Goal: Complete application form

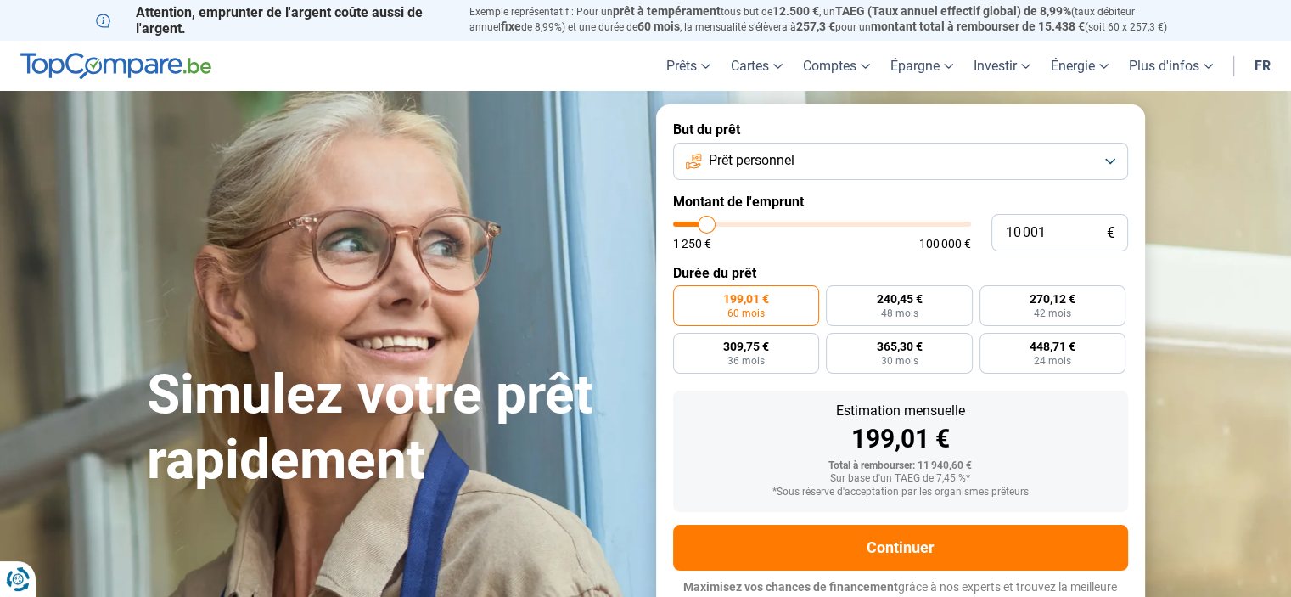
type input "9 750"
type input "9750"
type input "10 000"
type input "10000"
type input "10 500"
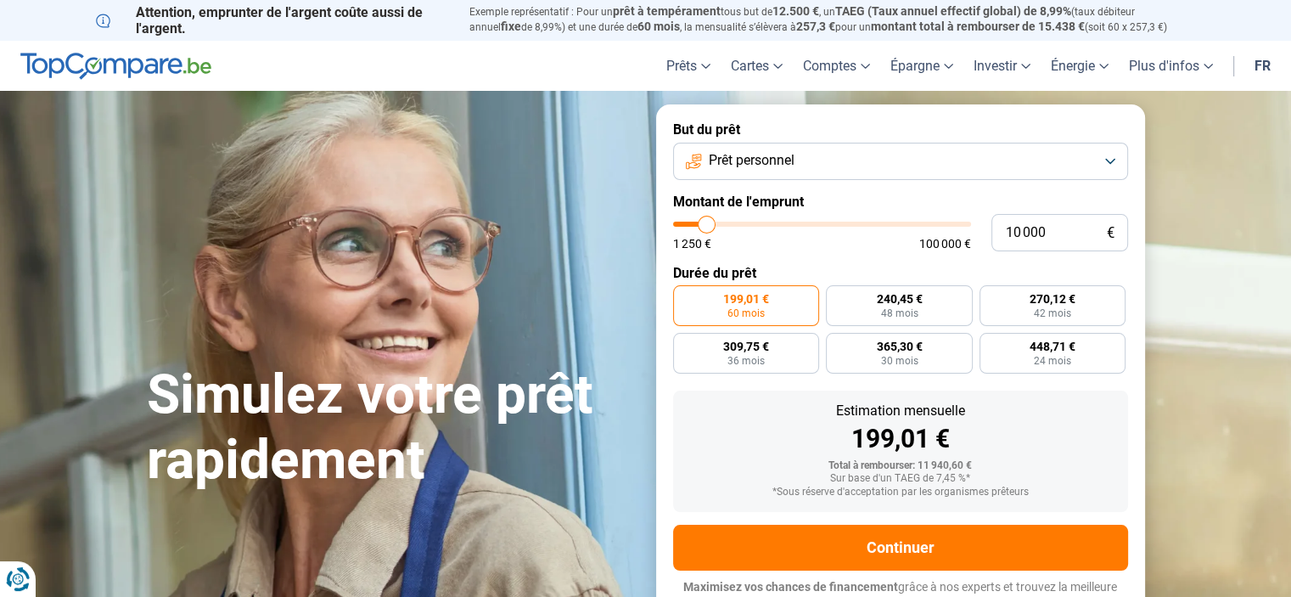
type input "10500"
type input "11 750"
type input "11750"
type input "12 500"
type input "12500"
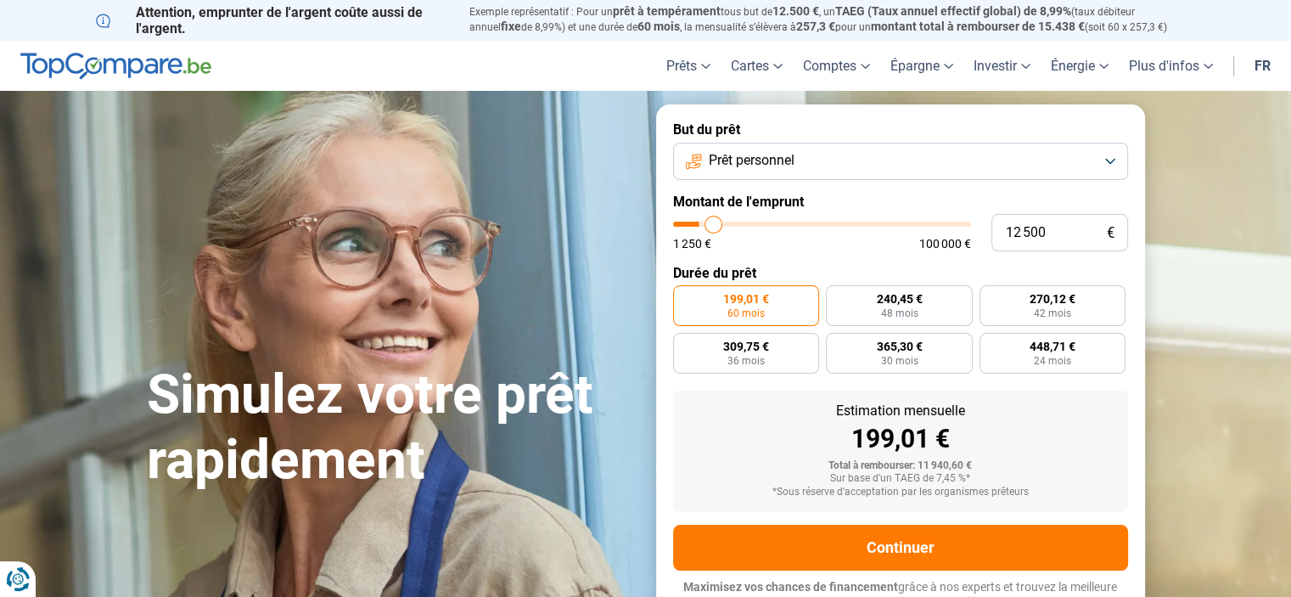
type input "13 000"
type input "13000"
type input "13 750"
type input "13750"
type input "14 250"
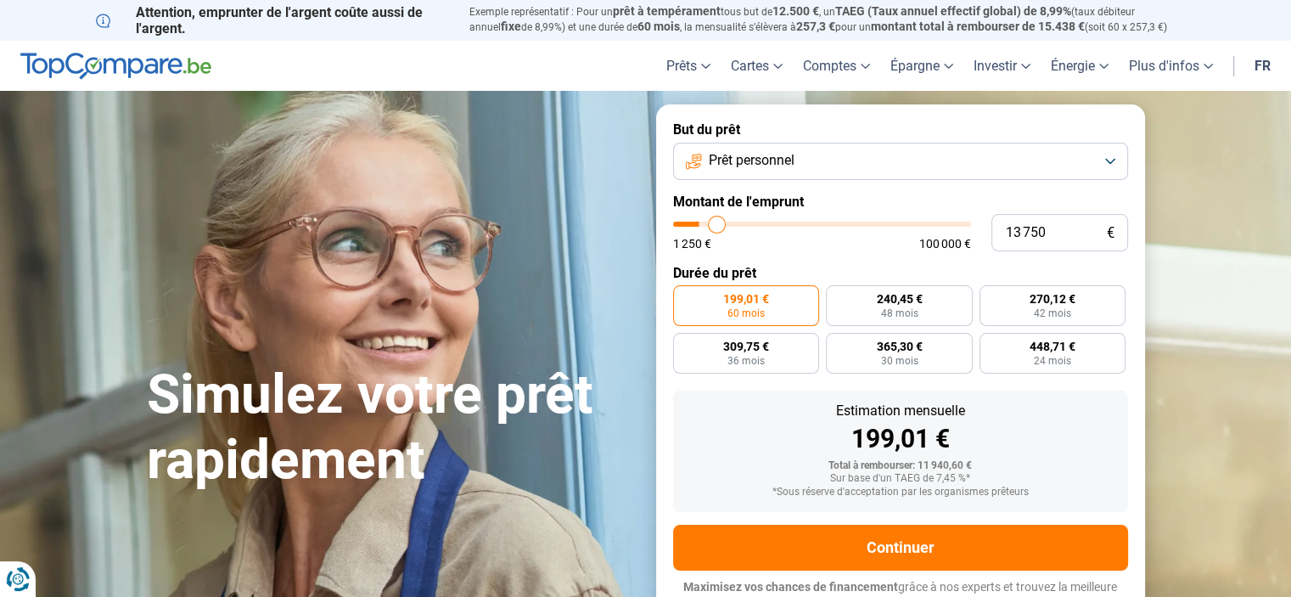
type input "14250"
type input "14 750"
type input "14750"
type input "15 000"
type input "15000"
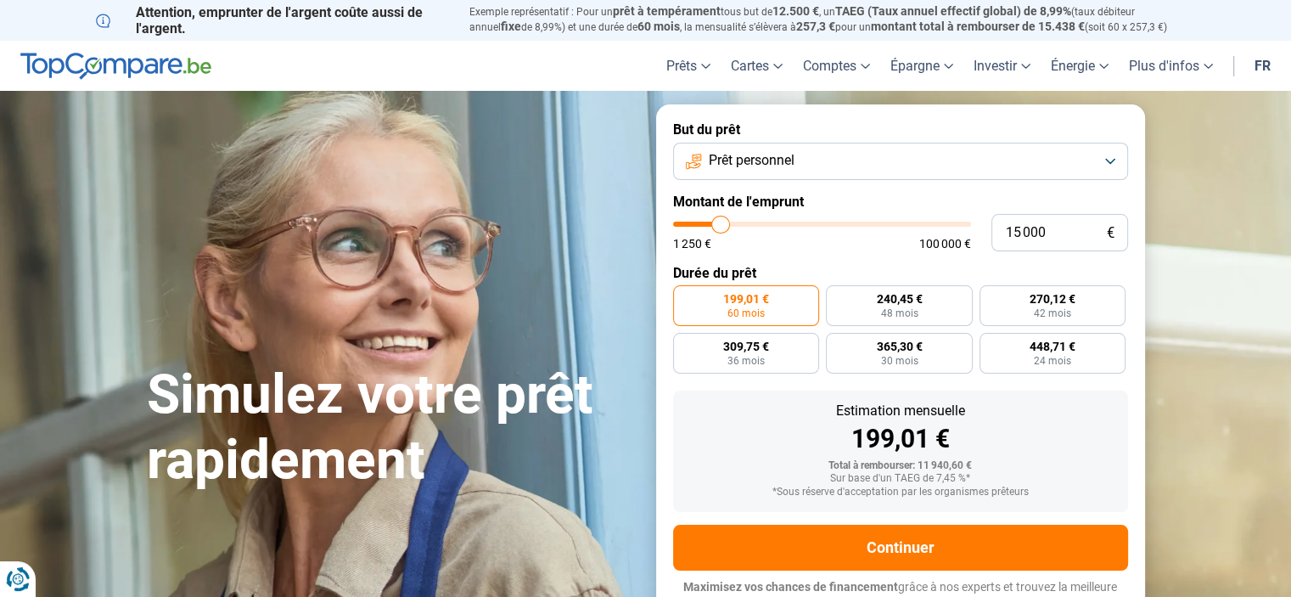
type input "15 250"
type input "15250"
type input "15 500"
type input "15500"
type input "15 750"
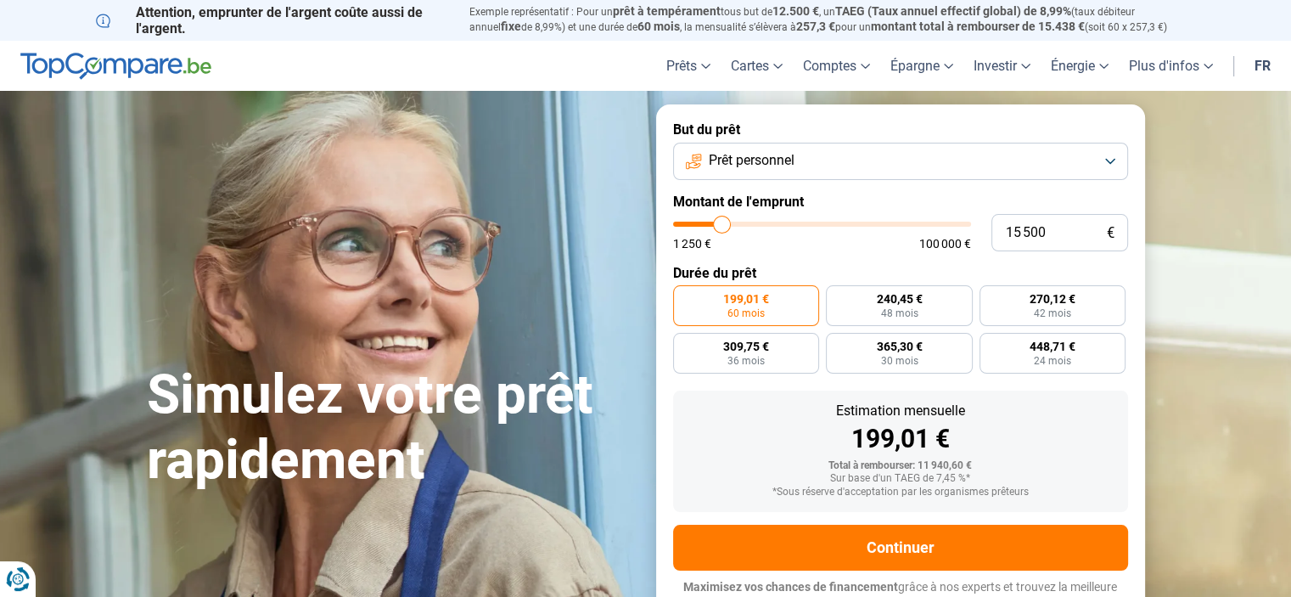
type input "15750"
type input "16 000"
type input "16000"
type input "16 250"
type input "16250"
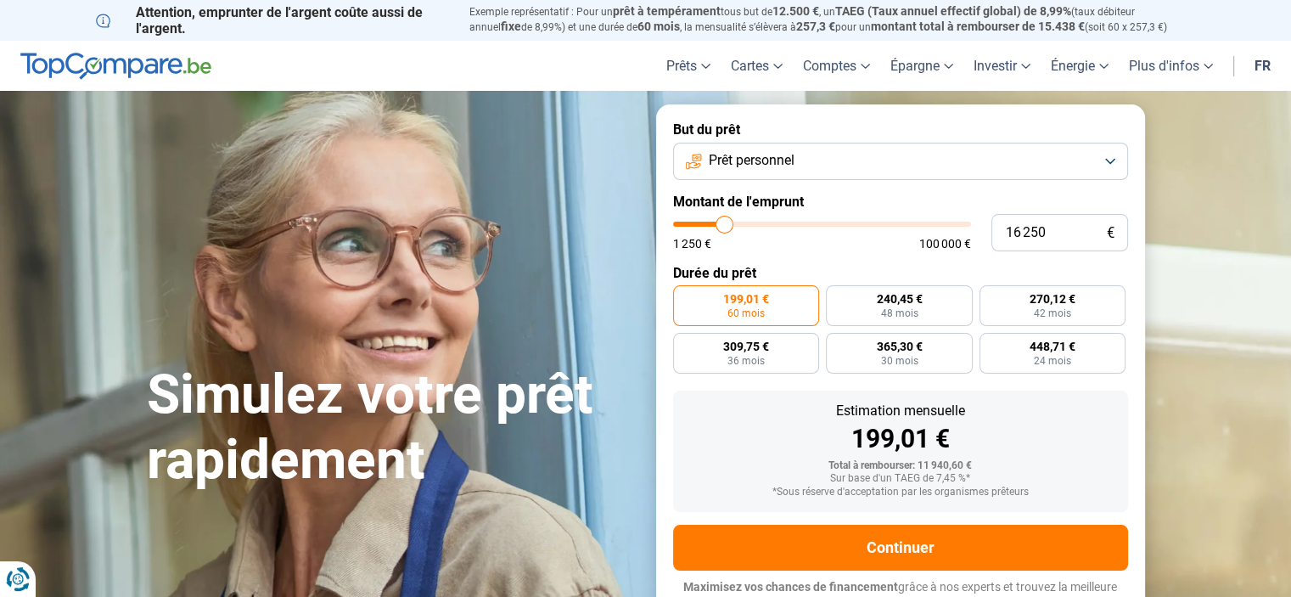
type input "16 500"
type input "16500"
type input "16 750"
type input "16750"
type input "17 000"
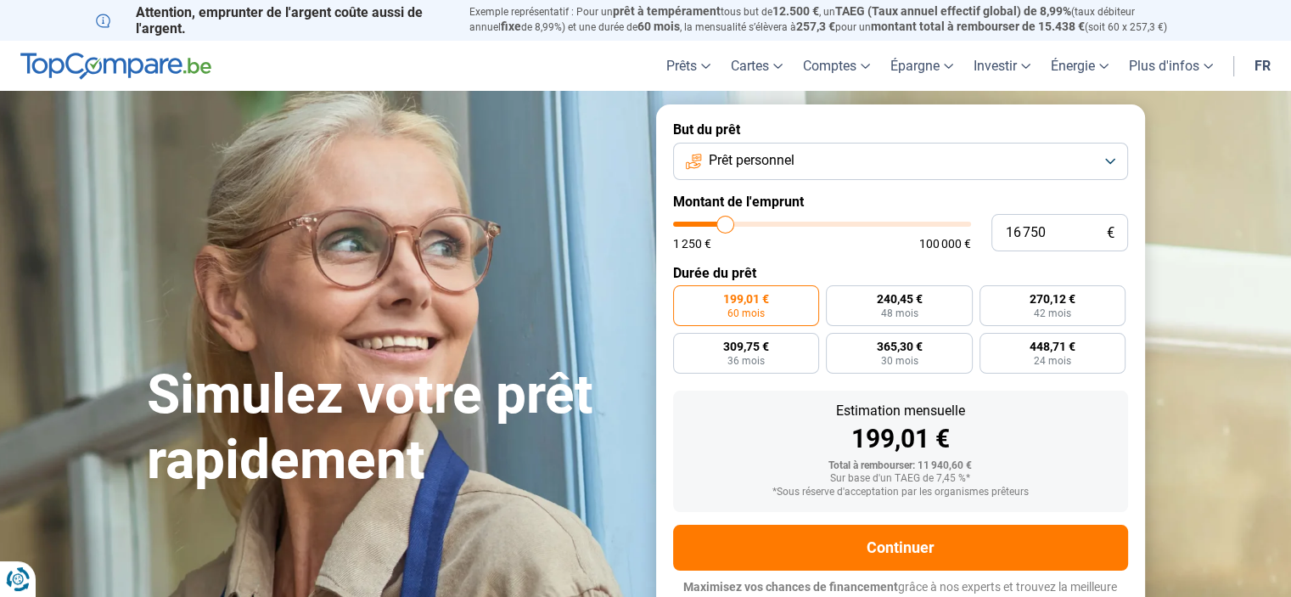
type input "17000"
type input "17 250"
type input "17250"
type input "17 750"
type input "17750"
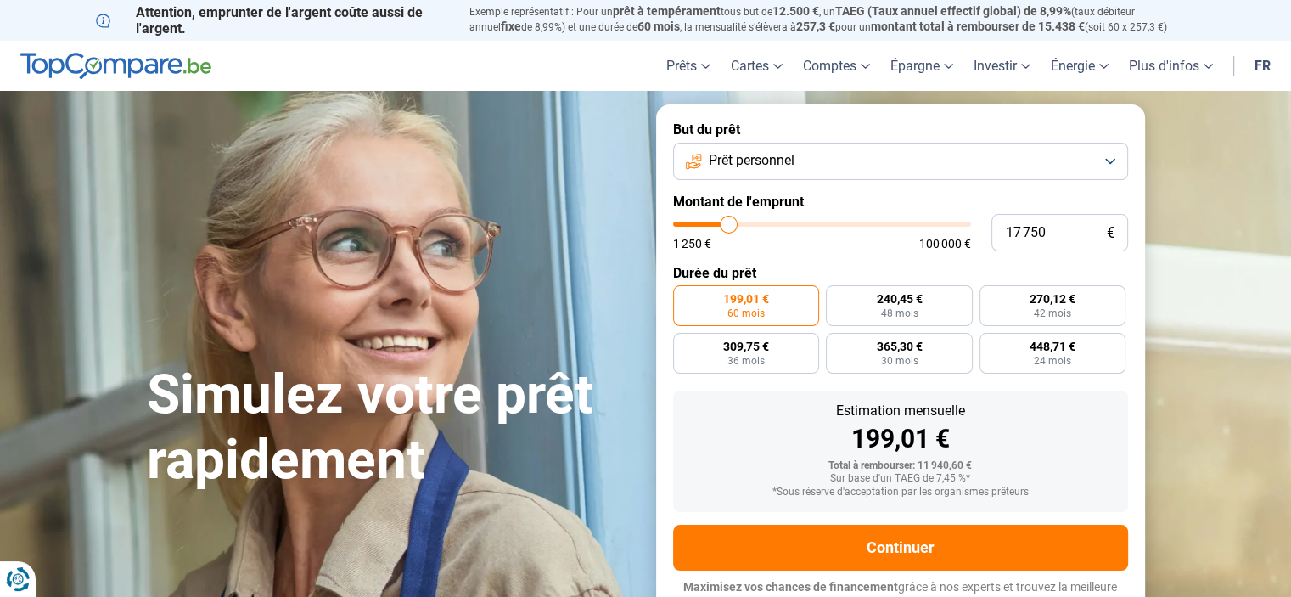
type input "18 000"
type input "18000"
type input "18 250"
type input "18250"
type input "18 500"
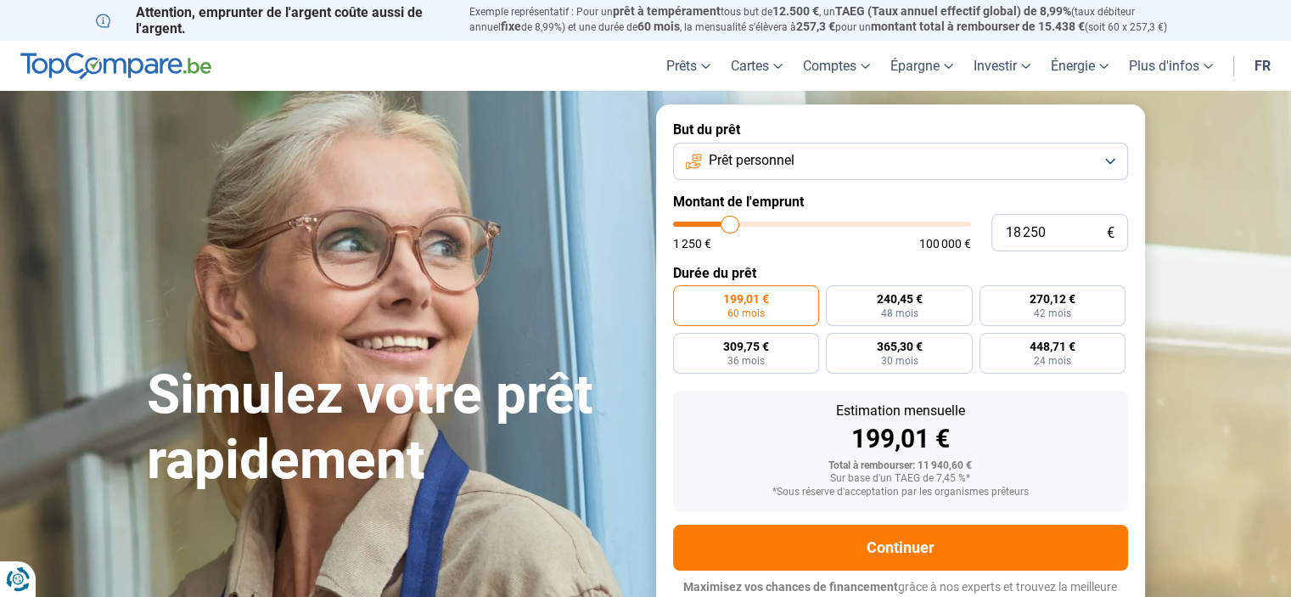
type input "18500"
type input "18 750"
type input "18750"
type input "19 000"
type input "19000"
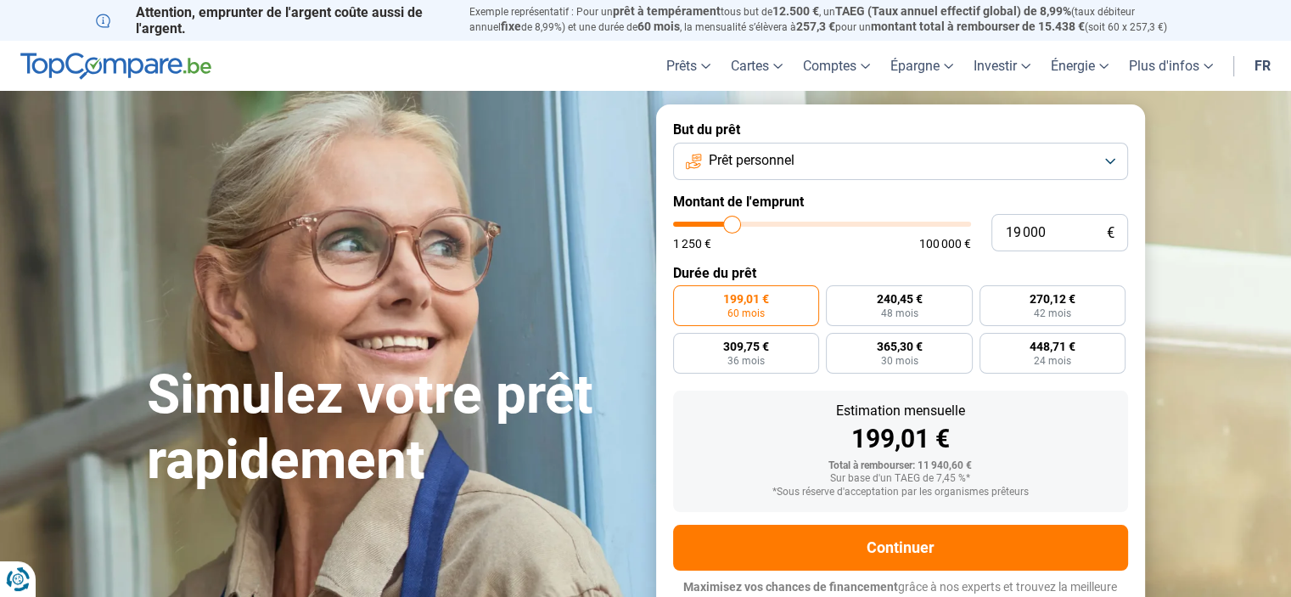
type input "19 250"
type input "19250"
type input "19 500"
type input "19500"
type input "19 750"
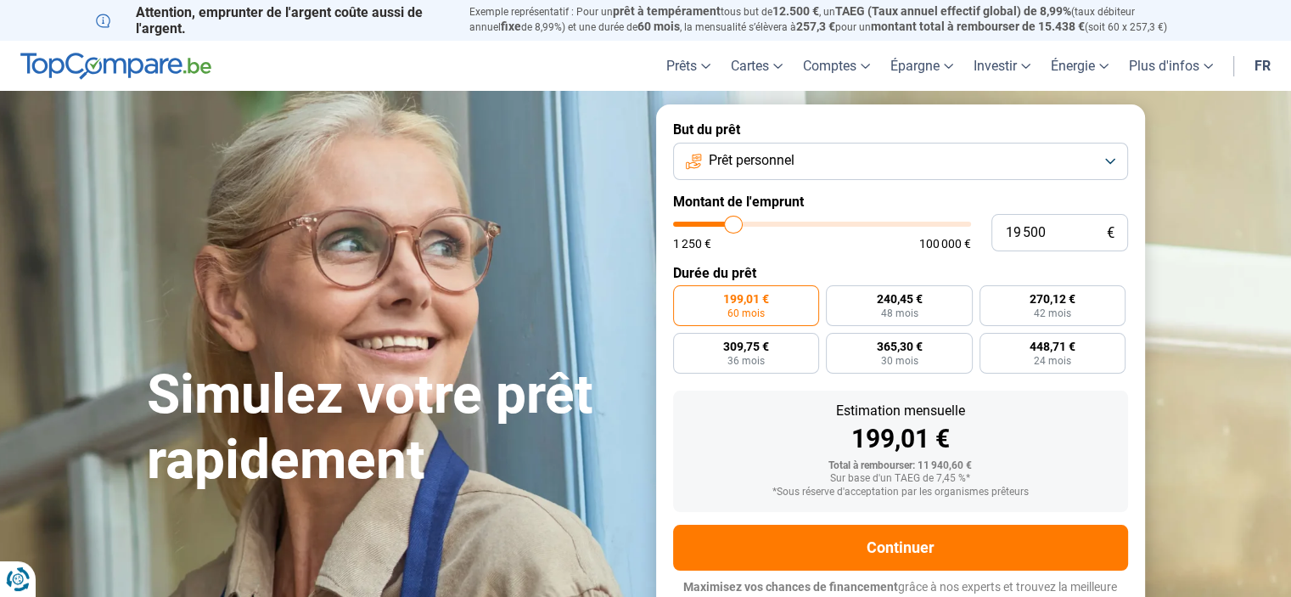
type input "19750"
type input "20 000"
type input "20000"
type input "20 500"
type input "20500"
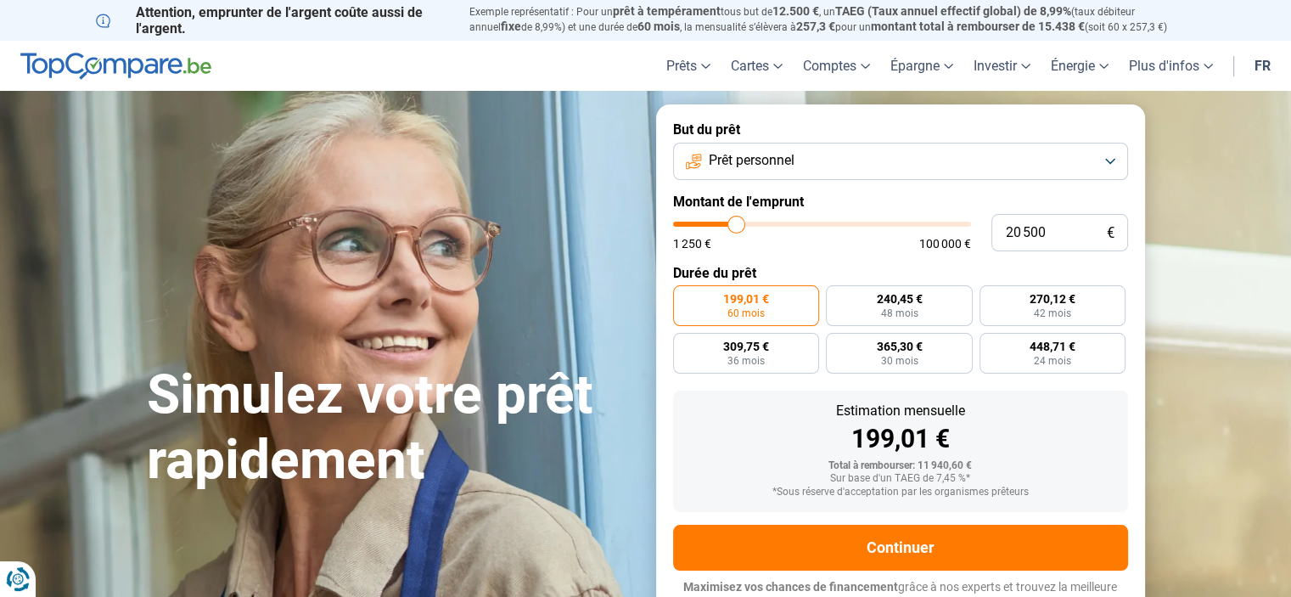
type input "20 750"
type input "20750"
type input "21 250"
type input "21250"
type input "21 750"
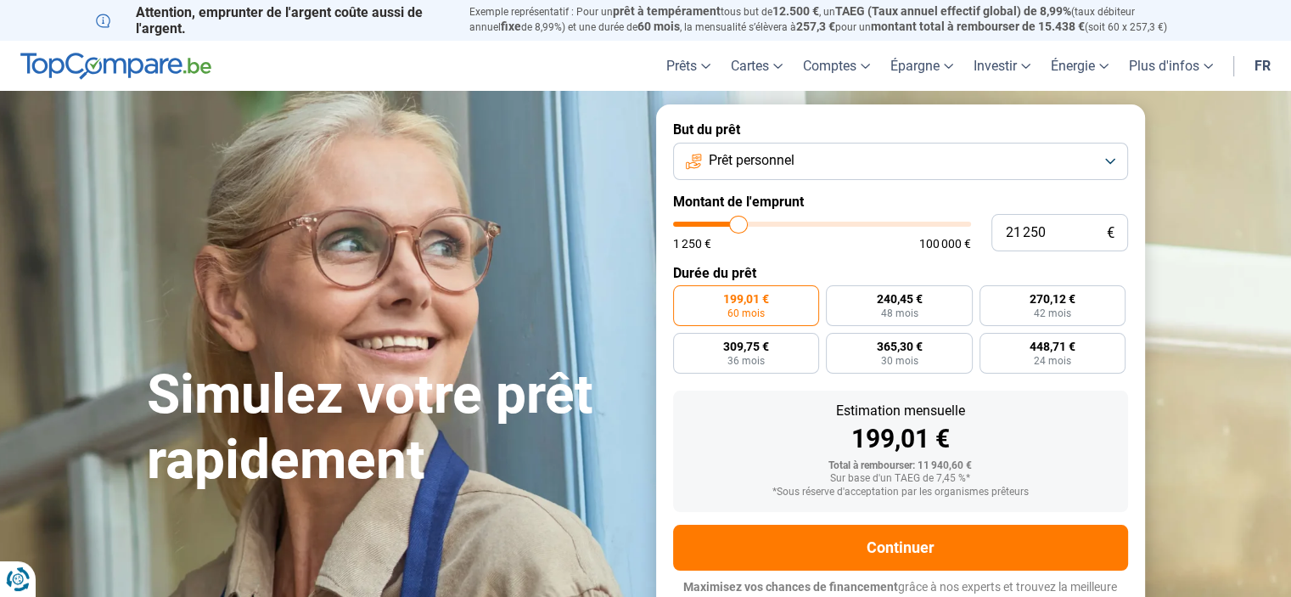
type input "21750"
type input "22 250"
type input "22250"
type input "23 000"
type input "23000"
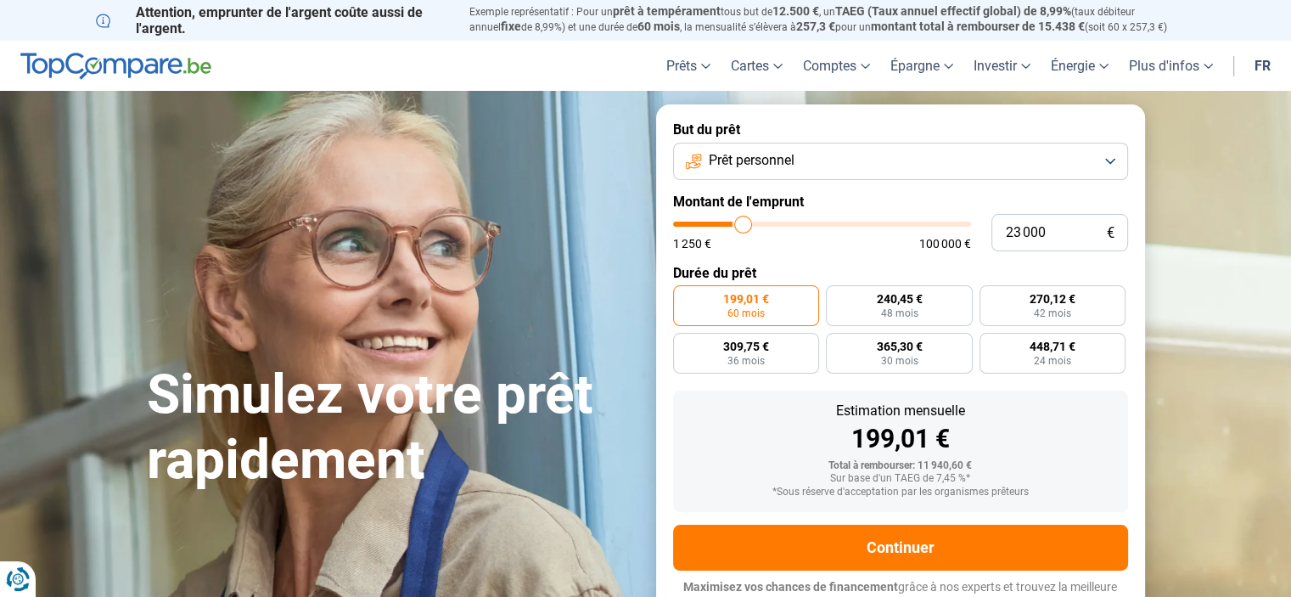
type input "23 250"
type input "23250"
type input "23 500"
type input "23500"
type input "23 250"
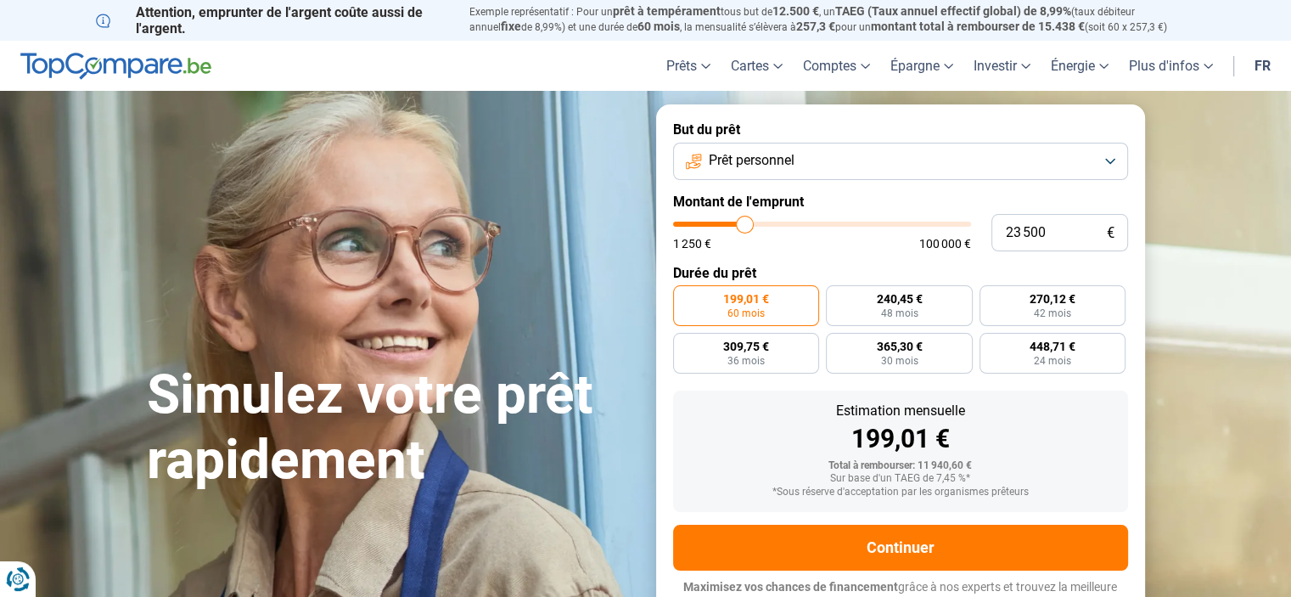
type input "23250"
type input "23 000"
type input "23000"
type input "22 750"
type input "22750"
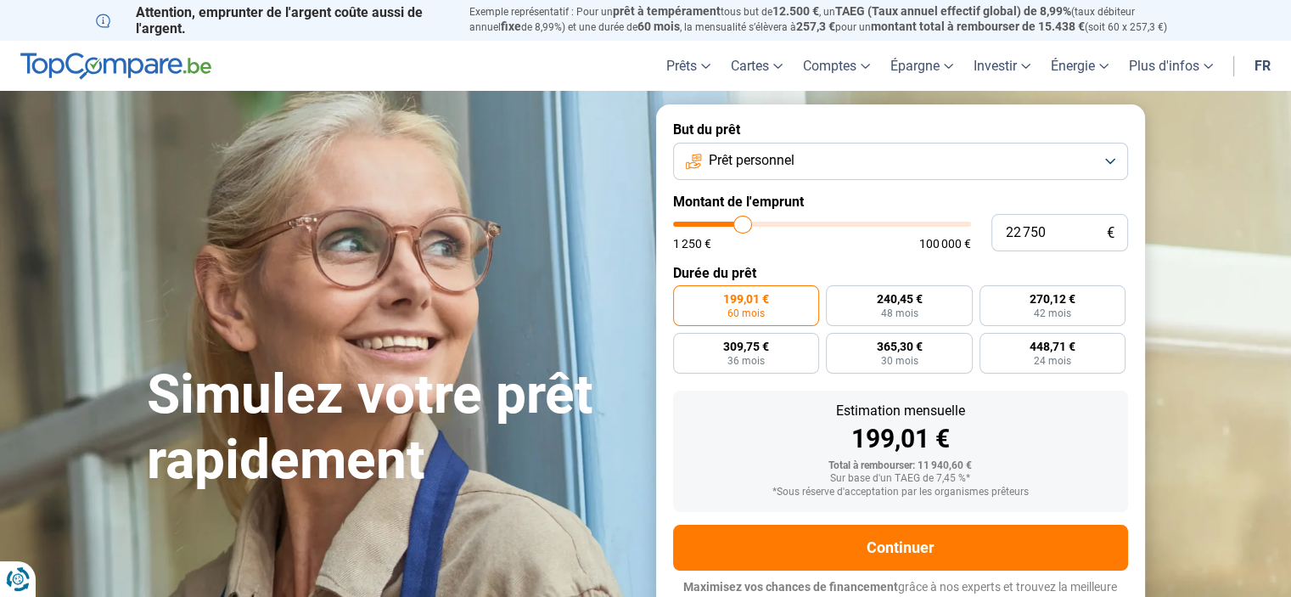
type input "22 500"
type input "22500"
type input "22 250"
type input "22250"
type input "22 000"
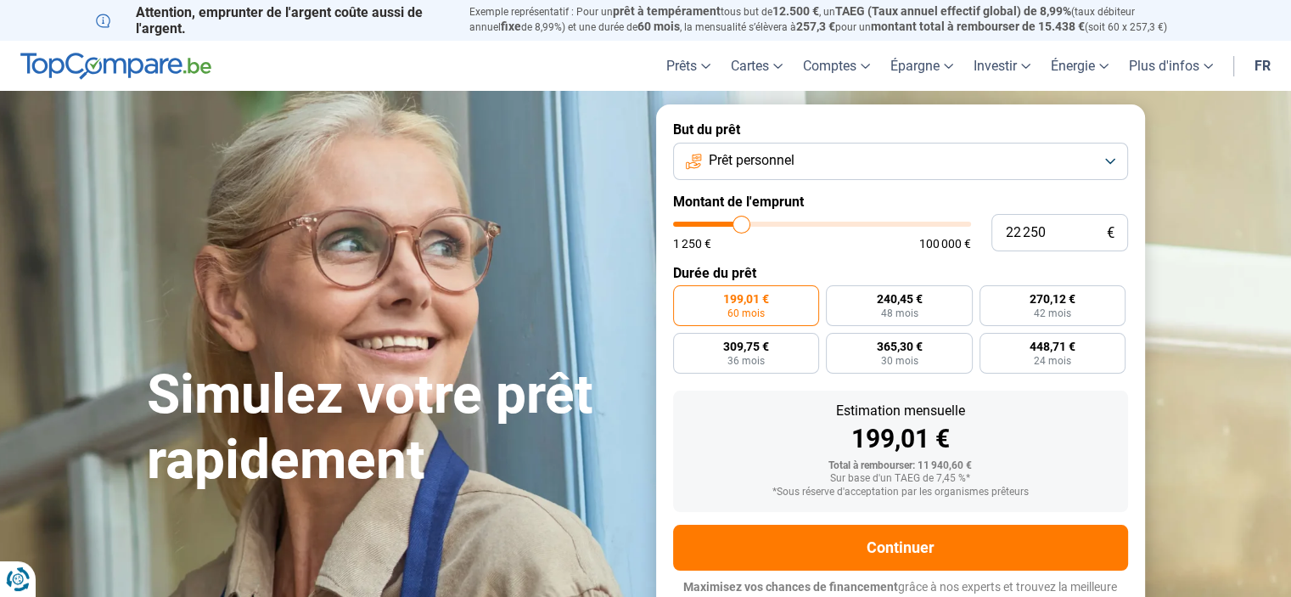
type input "22000"
type input "21 500"
type input "21500"
type input "21 250"
type input "21250"
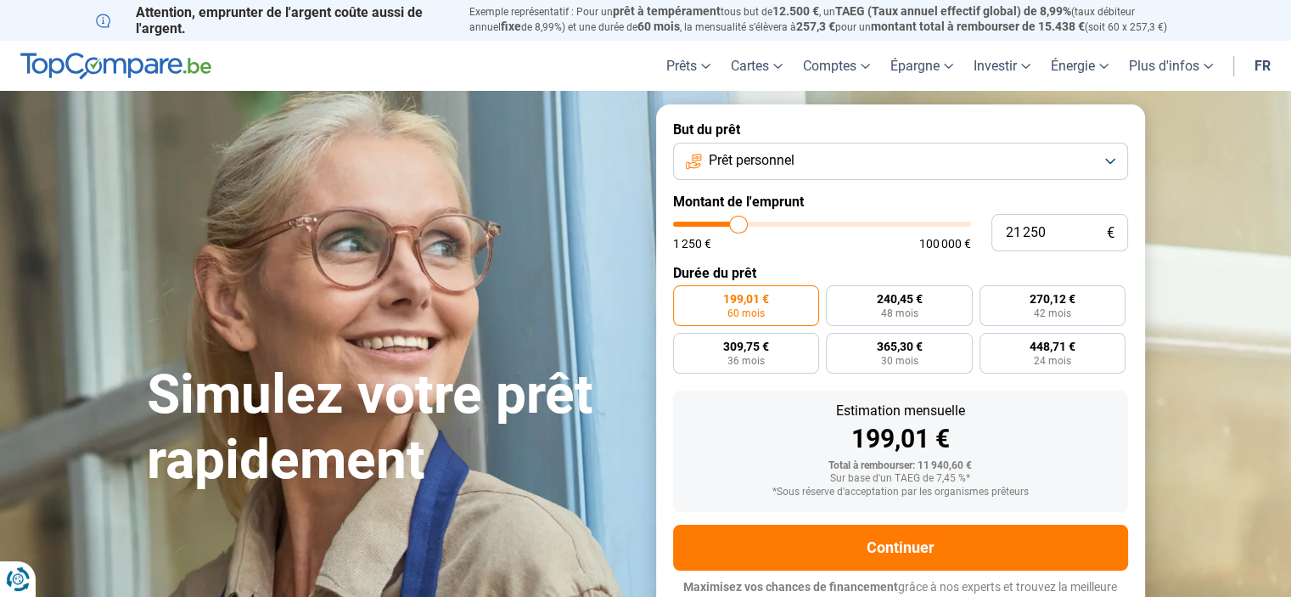
type input "21 500"
type input "21500"
type input "21 750"
type input "21750"
type input "22 250"
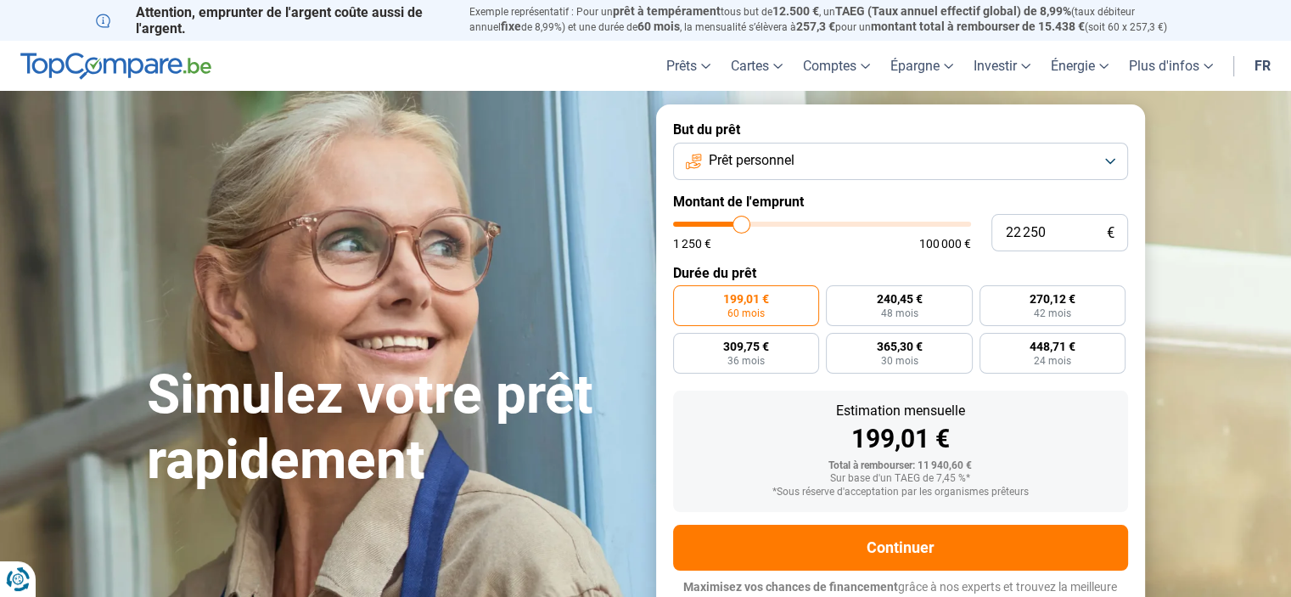
drag, startPoint x: 707, startPoint y: 227, endPoint x: 741, endPoint y: 229, distance: 34.0
type input "22250"
click at [741, 227] on input "range" at bounding box center [822, 223] width 298 height 5
radio input "false"
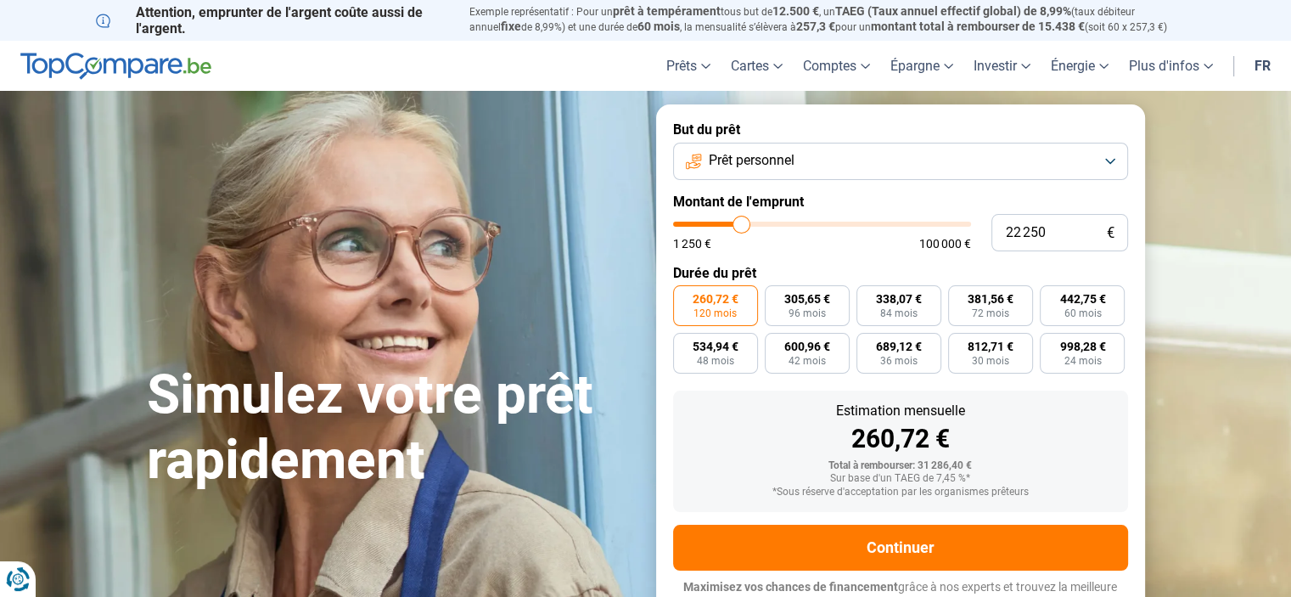
scroll to position [16, 0]
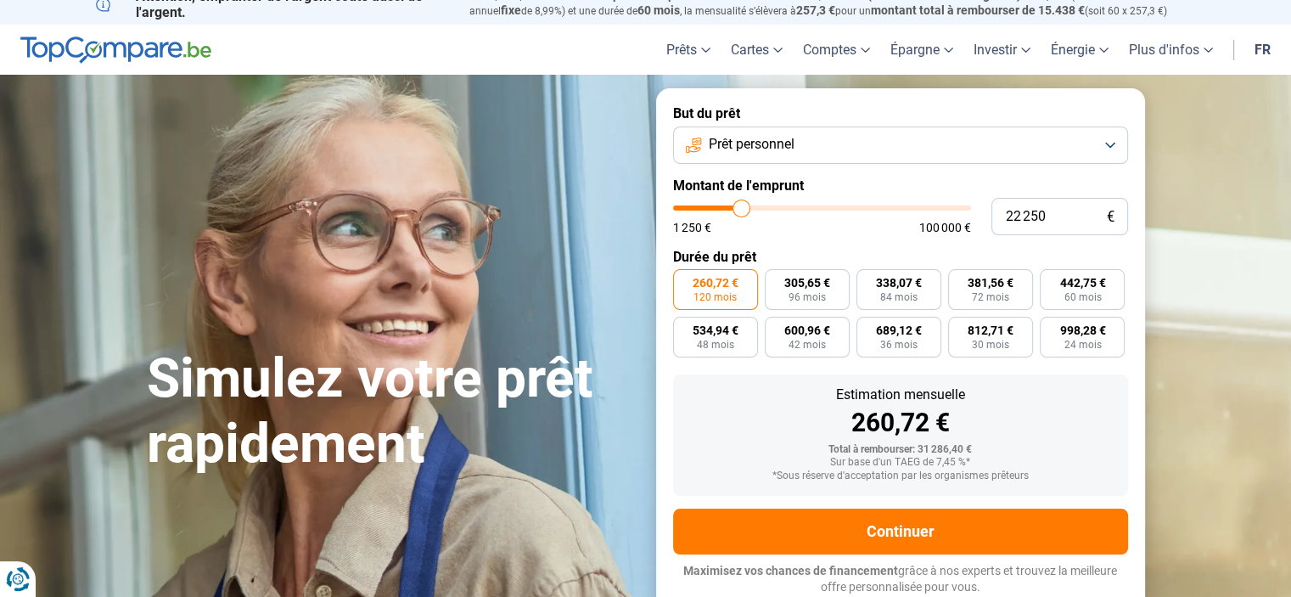
type input "21 250"
type input "21250"
type input "21 500"
type input "21500"
type input "21 750"
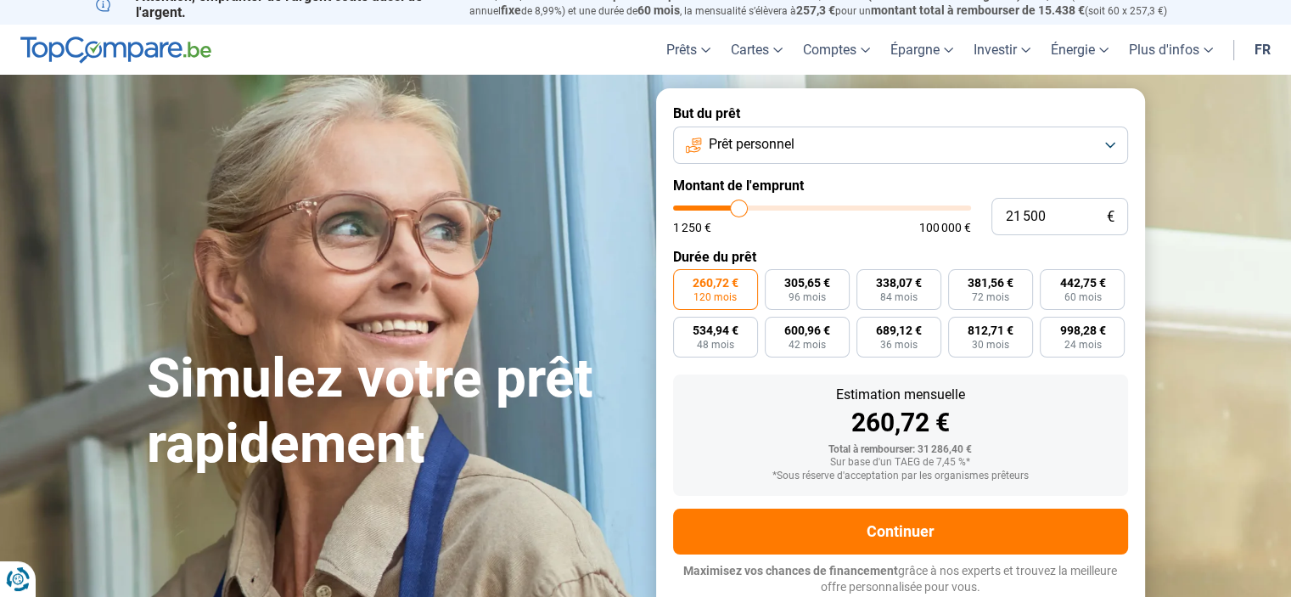
type input "21750"
type input "21 500"
type input "21500"
type input "21 000"
type input "21000"
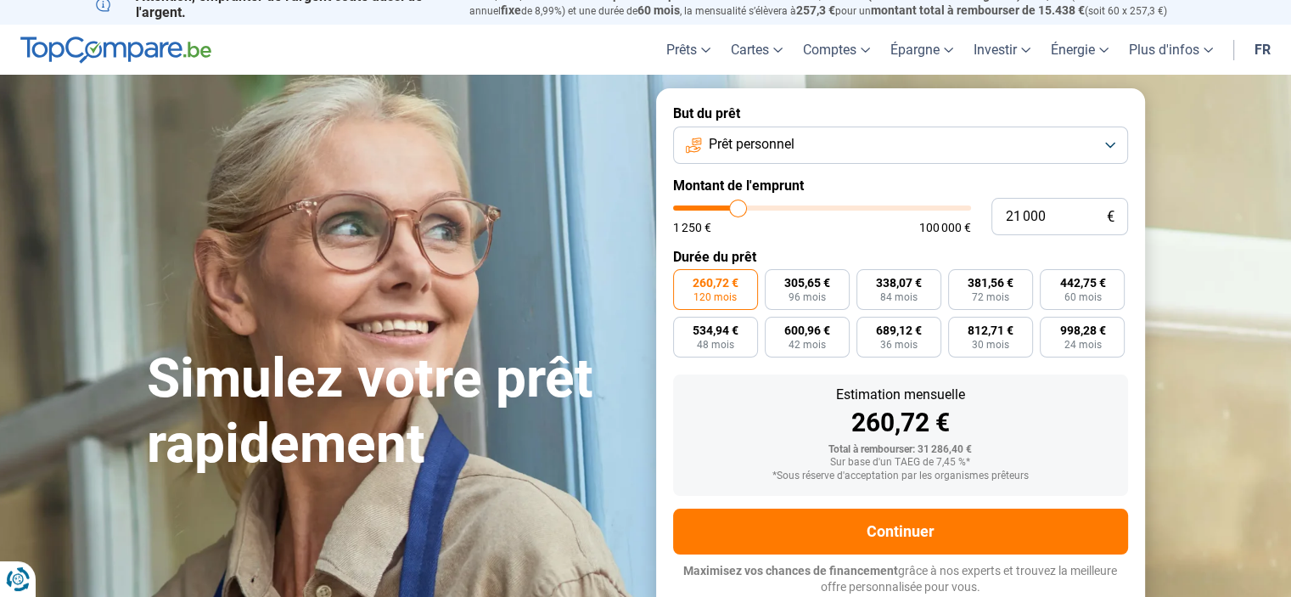
type input "20 750"
type input "20750"
type input "21 250"
type input "21250"
type input "21 750"
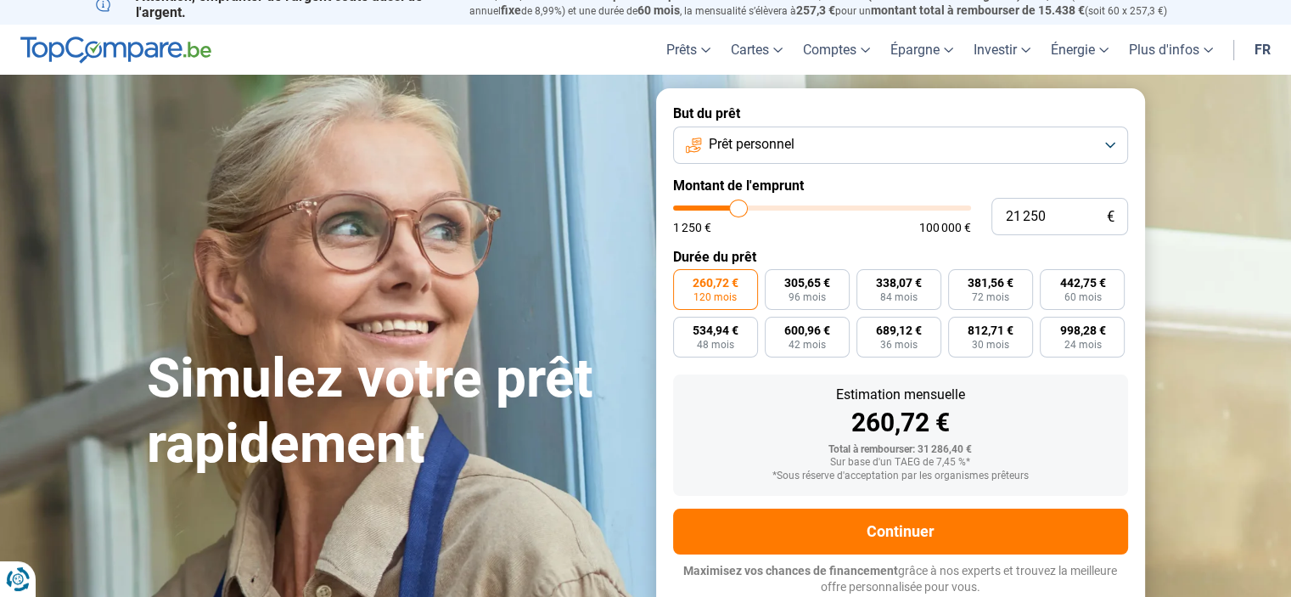
type input "21750"
type input "22 250"
type input "22250"
type input "22 500"
type input "22500"
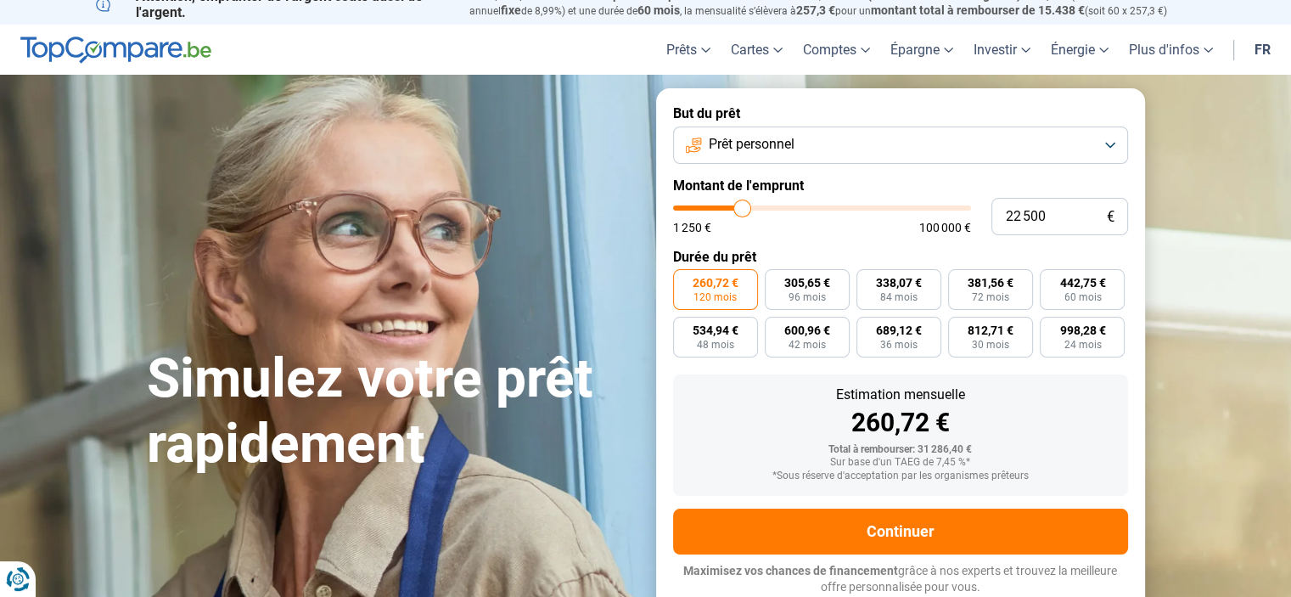
type input "22 750"
type input "22750"
type input "23 000"
type input "23000"
type input "23 250"
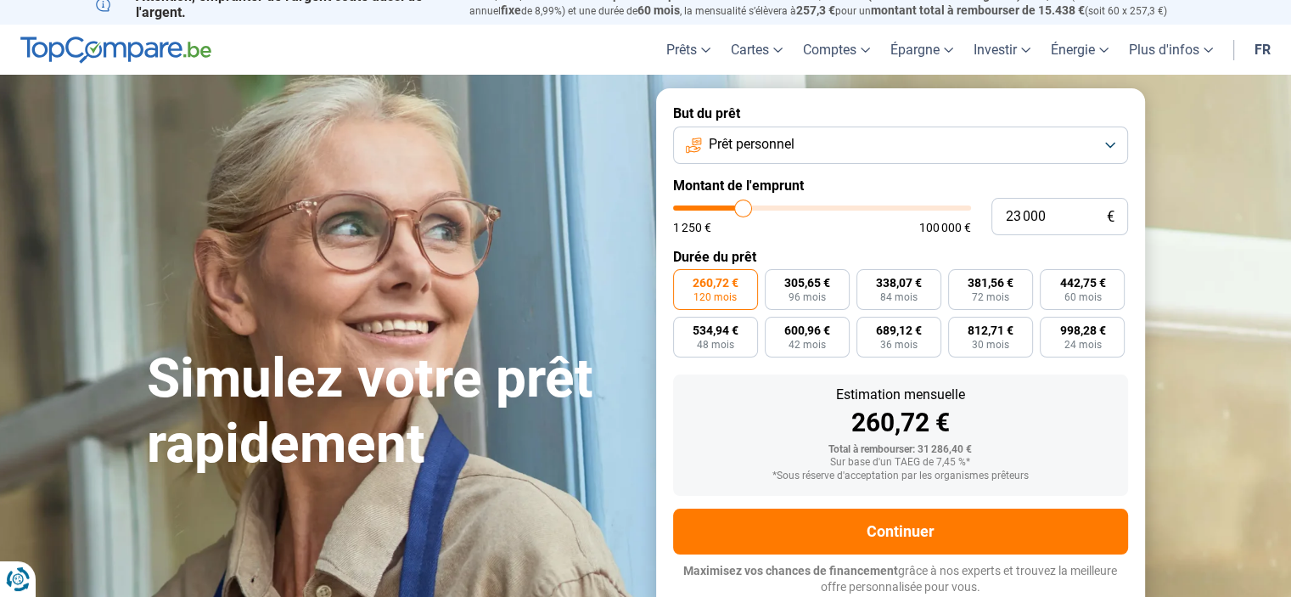
type input "23250"
type input "23 000"
type input "23000"
type input "22 750"
type input "22750"
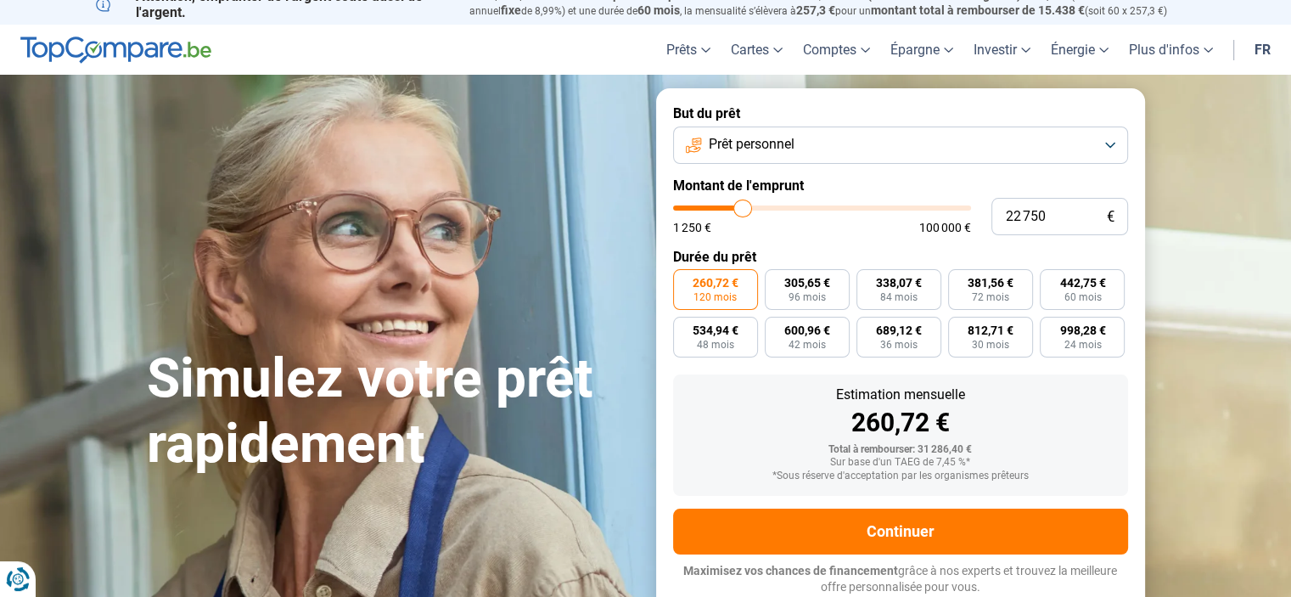
type input "22 500"
type input "22500"
type input "22 250"
type input "22250"
type input "22 750"
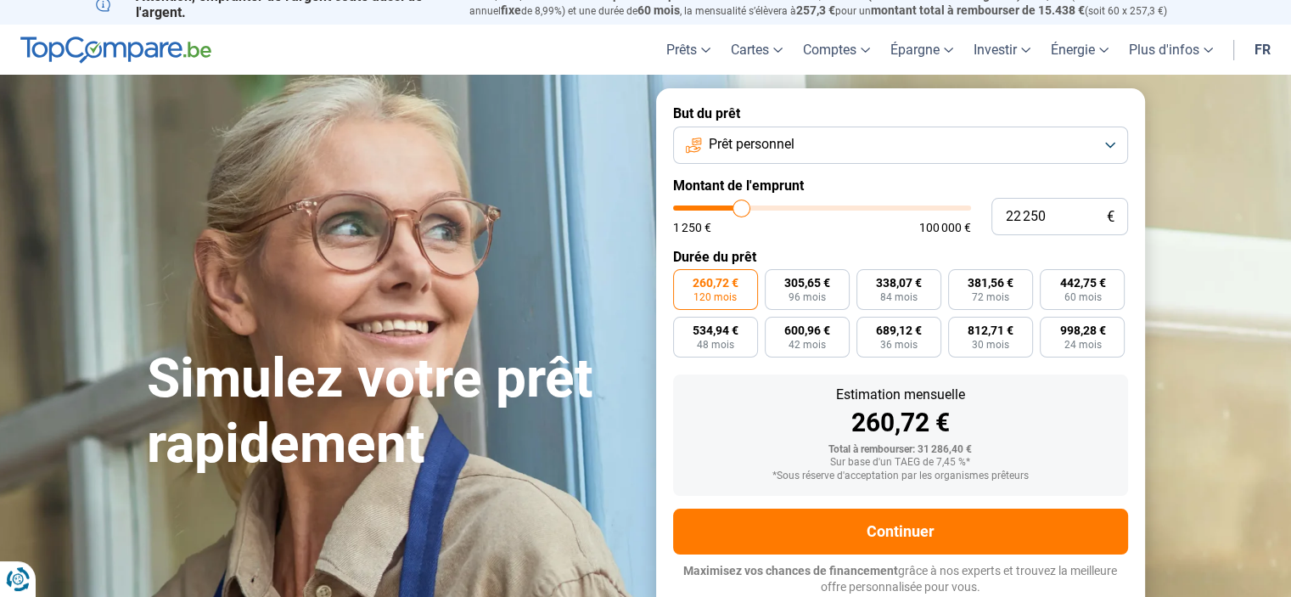
type input "22750"
type input "23 500"
type input "23500"
type input "23 750"
type input "23750"
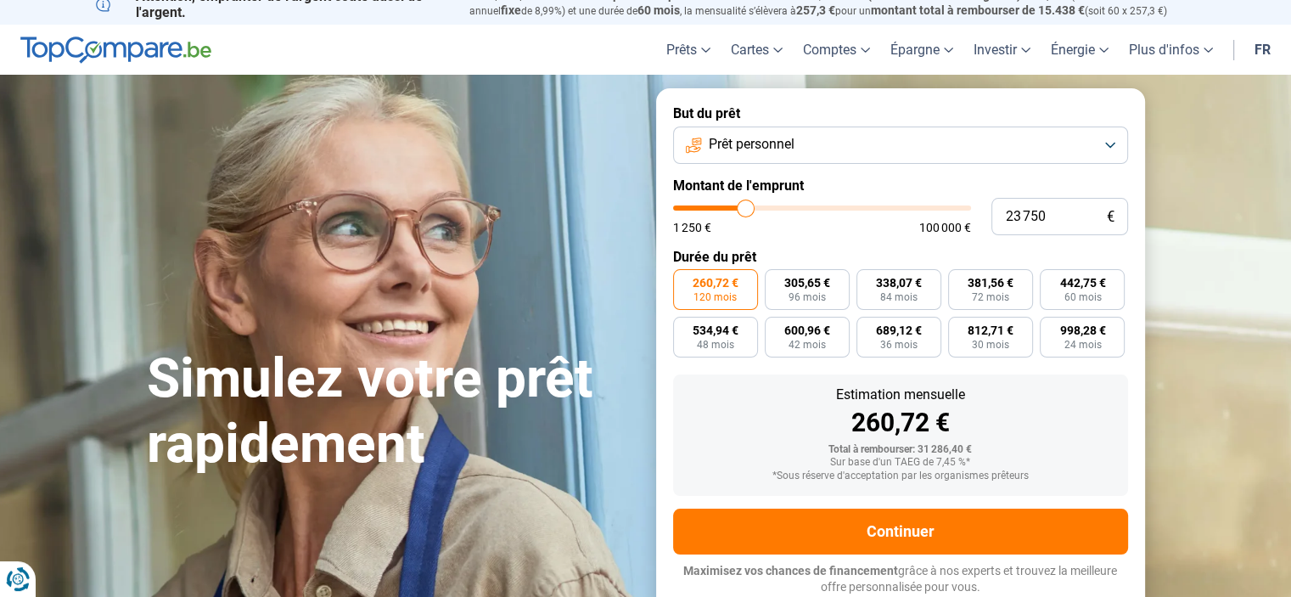
type input "24 000"
type input "24000"
type input "23 750"
type input "23750"
type input "23 250"
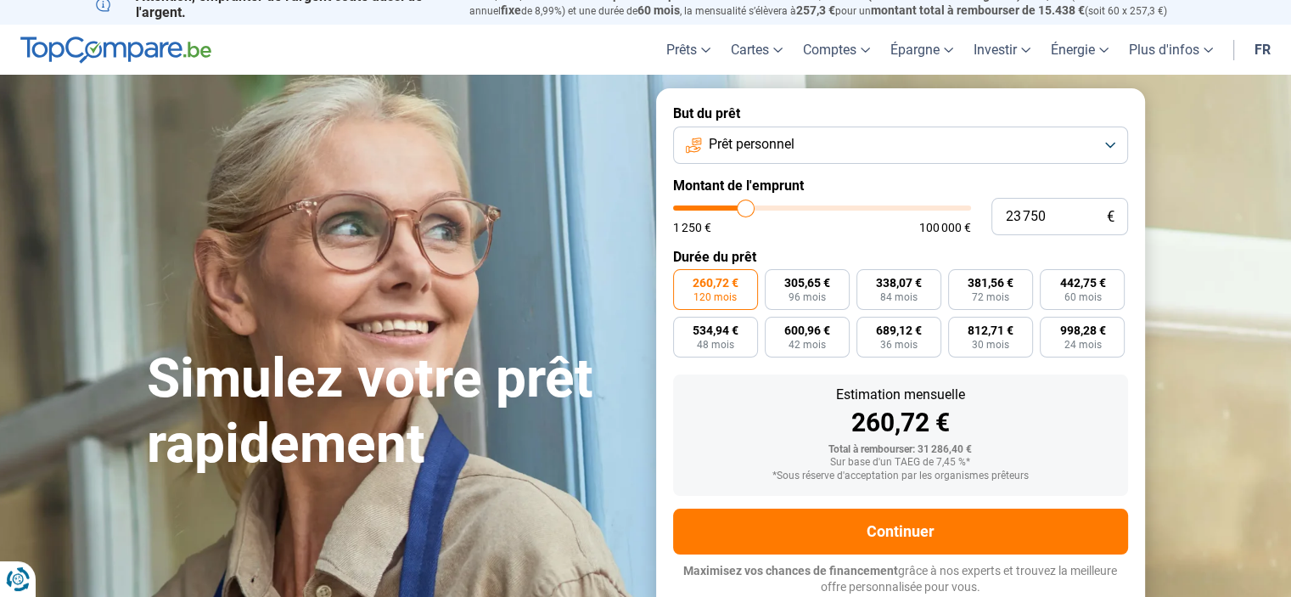
type input "23250"
type input "23 000"
type input "23000"
click at [743, 209] on input "range" at bounding box center [822, 207] width 298 height 5
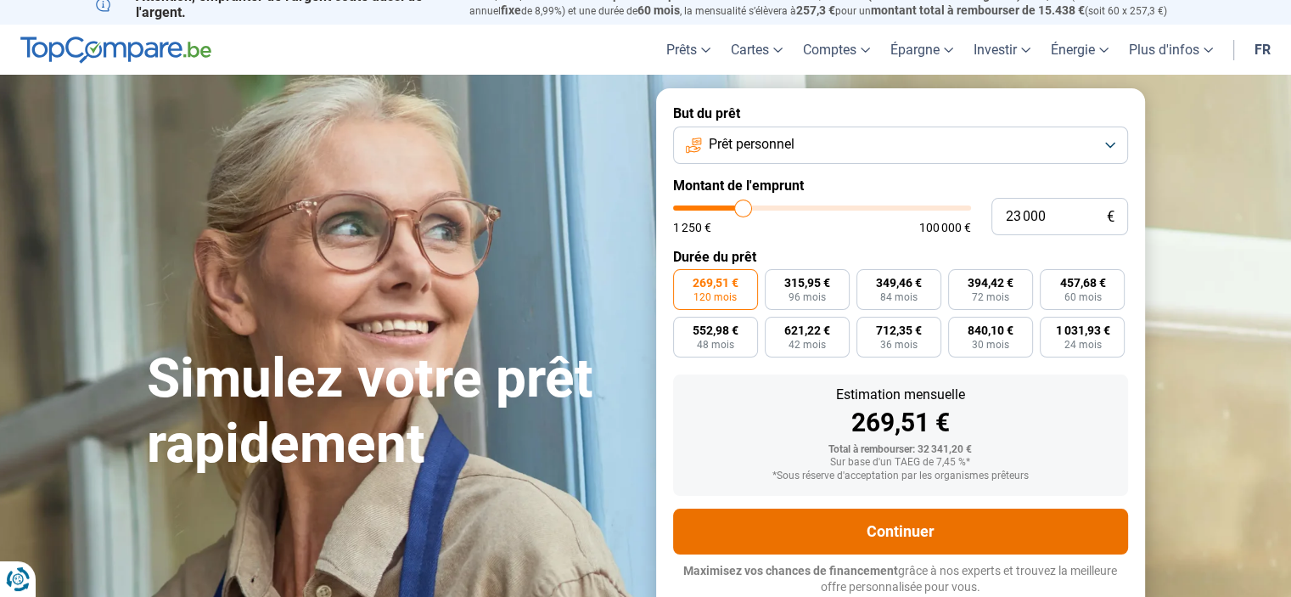
click at [942, 525] on button "Continuer" at bounding box center [900, 531] width 455 height 46
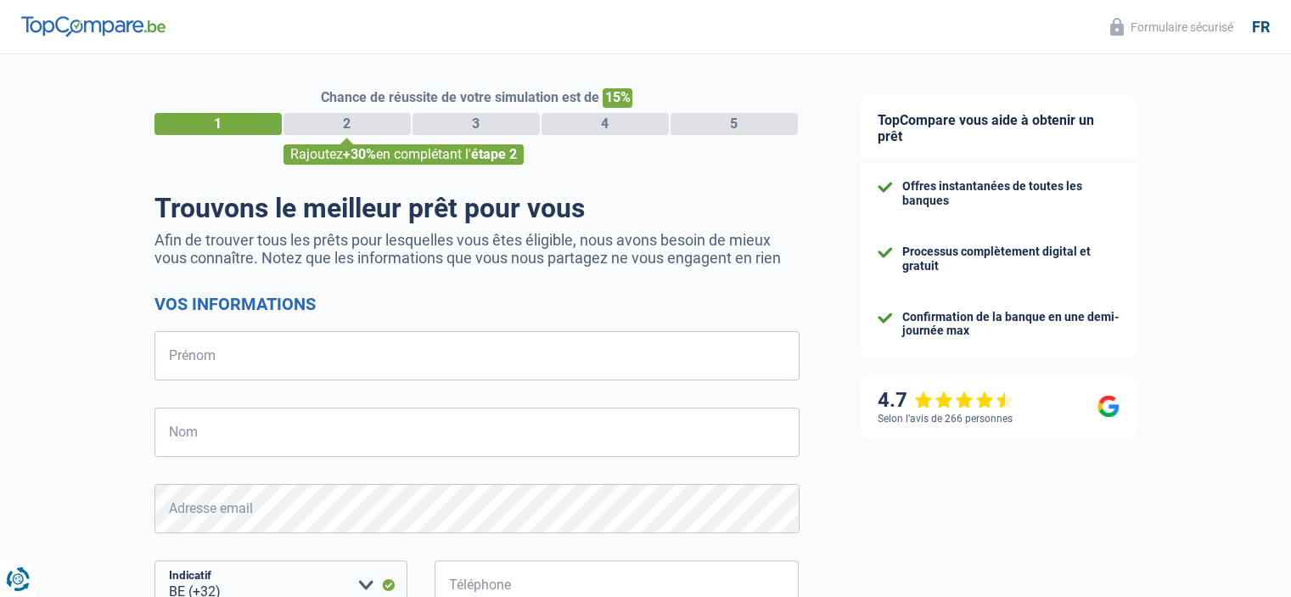
select select "32"
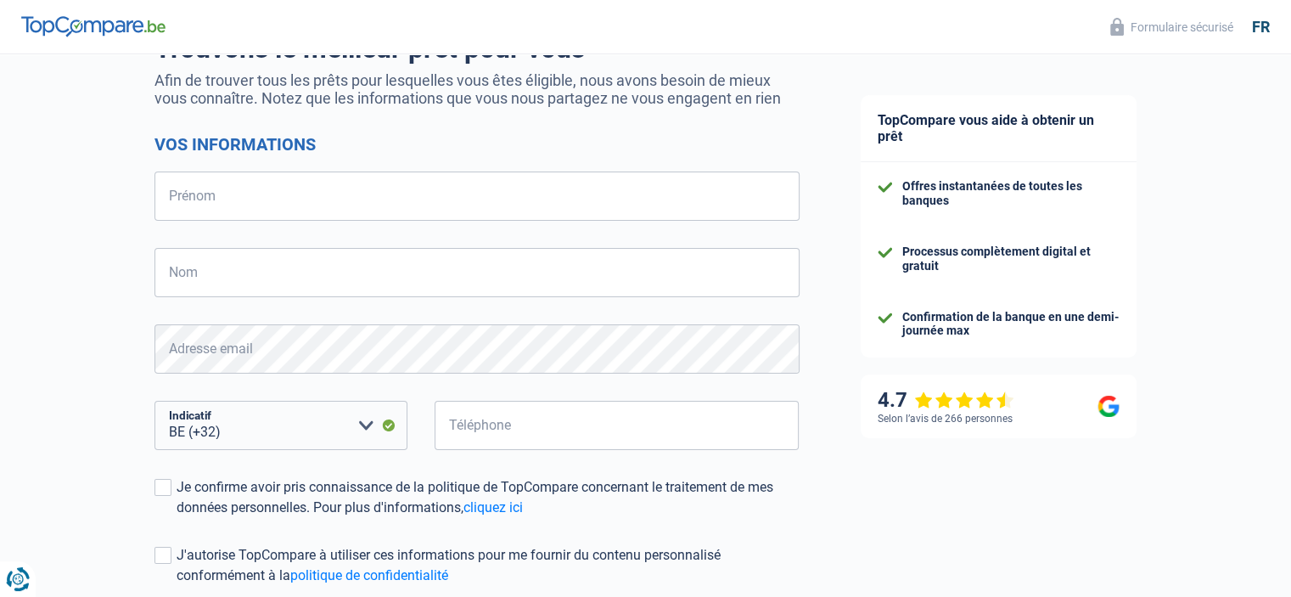
scroll to position [170, 0]
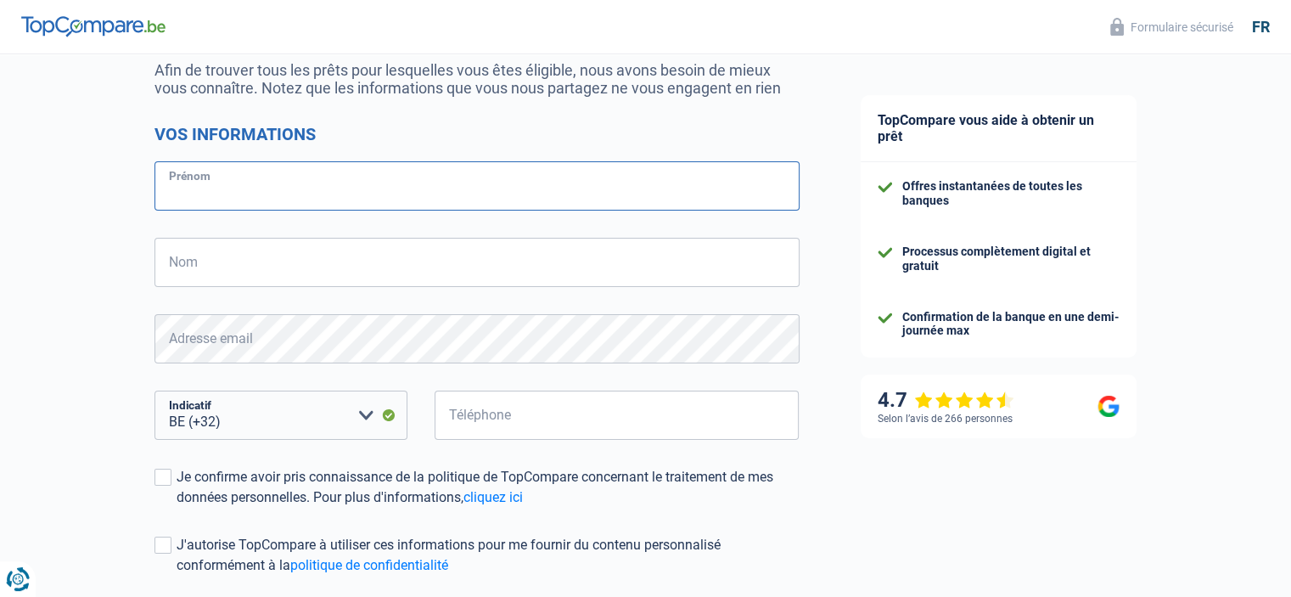
click at [200, 195] on input "Prénom" at bounding box center [476, 185] width 645 height 49
type input "Magali"
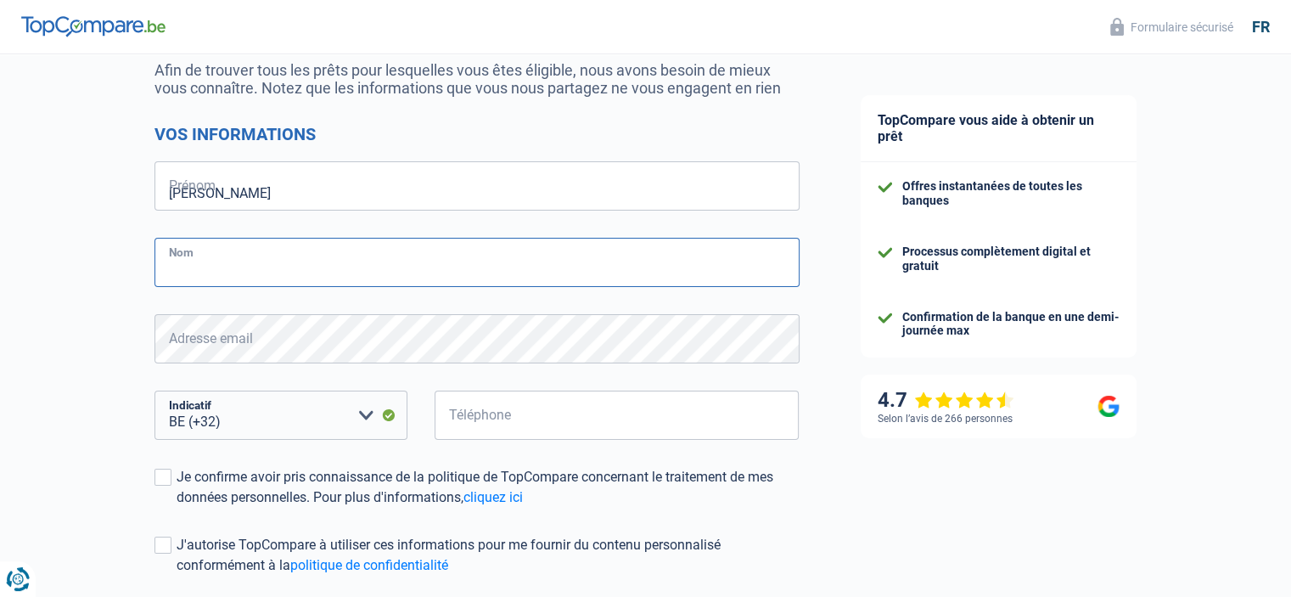
type input "Charlier"
type input "474458582"
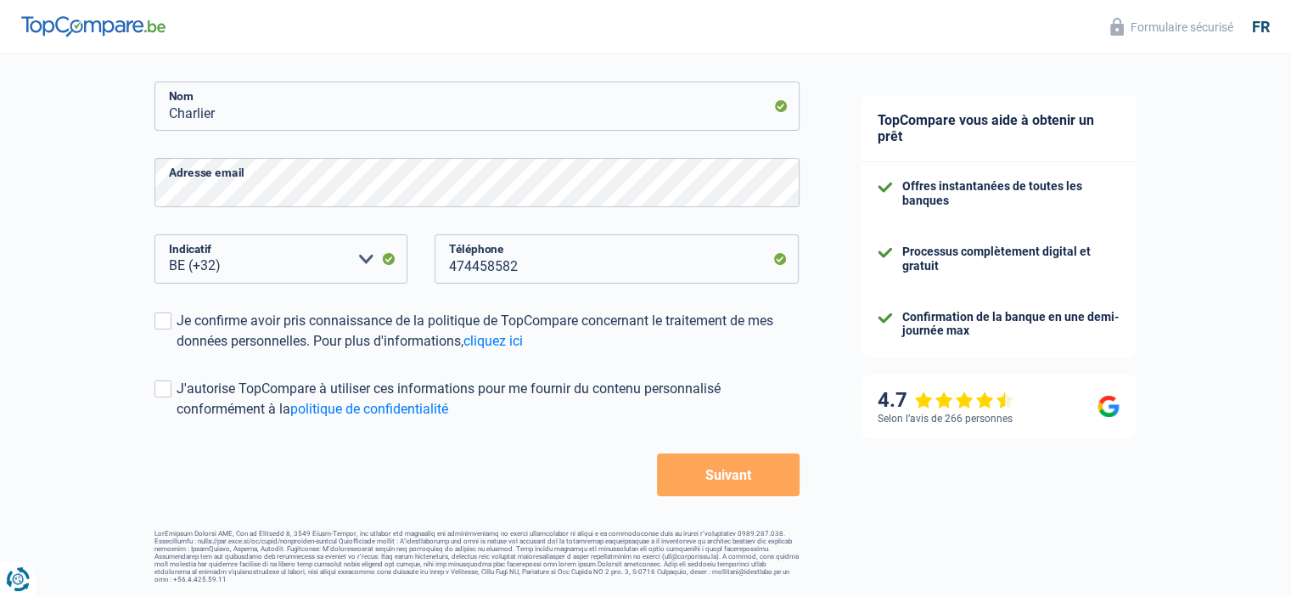
scroll to position [326, 0]
click at [160, 322] on span at bounding box center [162, 320] width 17 height 17
click at [177, 351] on input "Je confirme avoir pris connaissance de la politique de TopCompare concernant le…" at bounding box center [177, 351] width 0 height 0
click at [163, 395] on span at bounding box center [162, 388] width 17 height 17
click at [177, 419] on input "J'autorise TopCompare à utiliser ces informations pour me fournir du contenu pe…" at bounding box center [177, 419] width 0 height 0
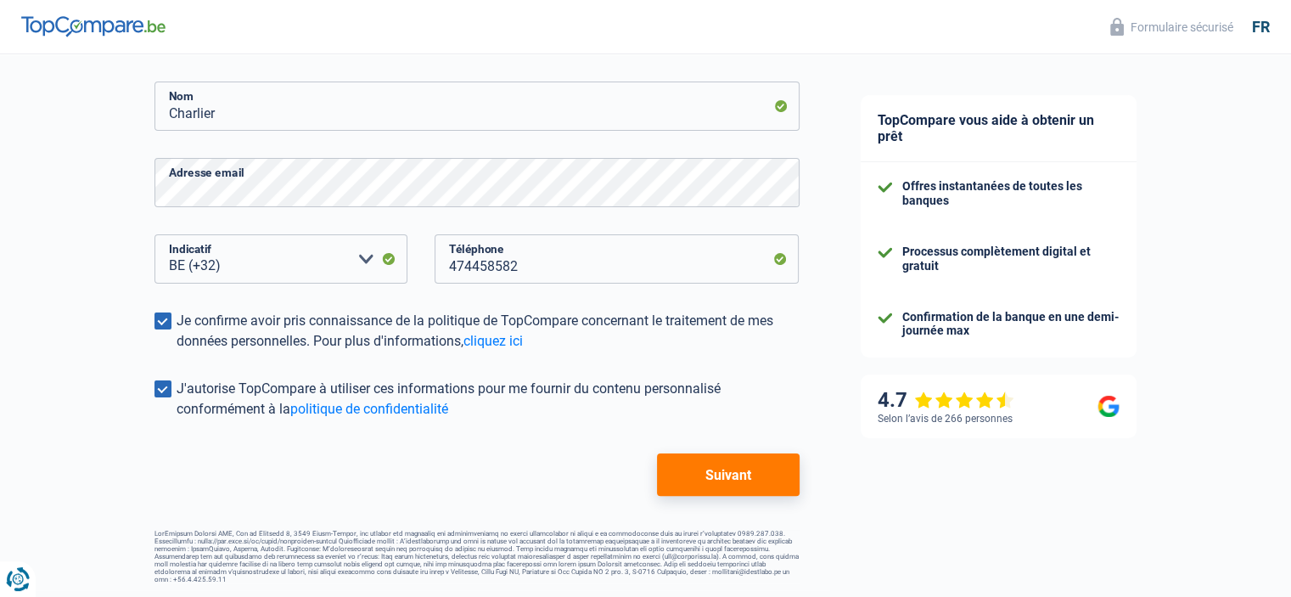
click at [709, 485] on button "Suivant" at bounding box center [728, 474] width 142 height 42
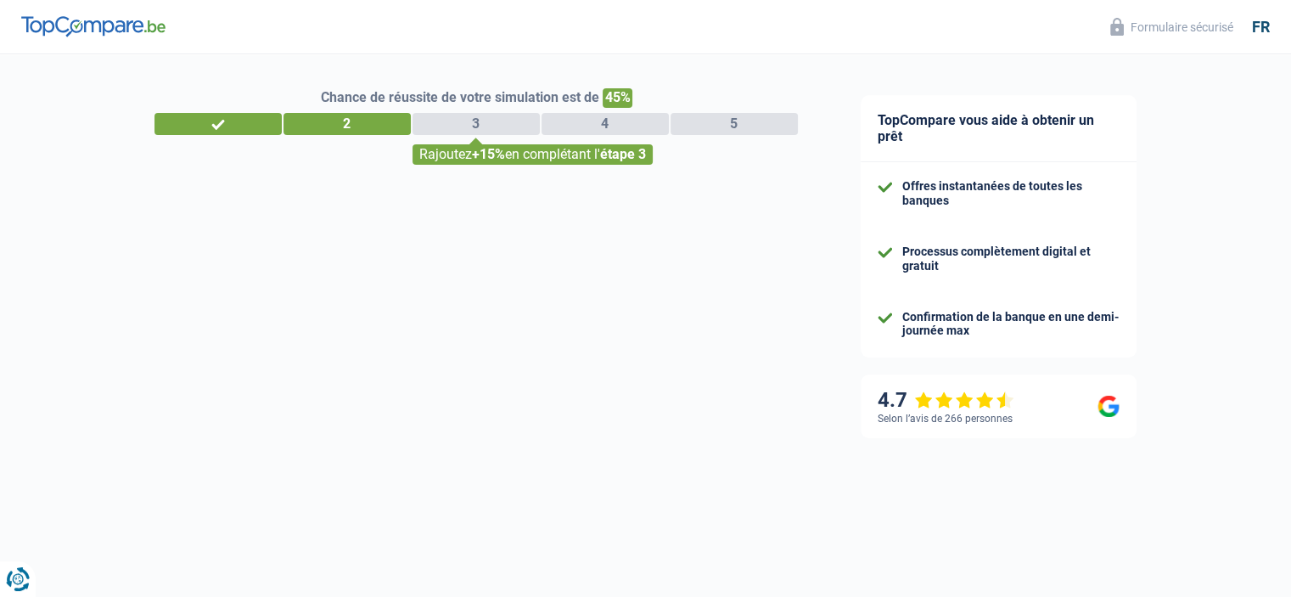
select select "32"
